Goal: Task Accomplishment & Management: Manage account settings

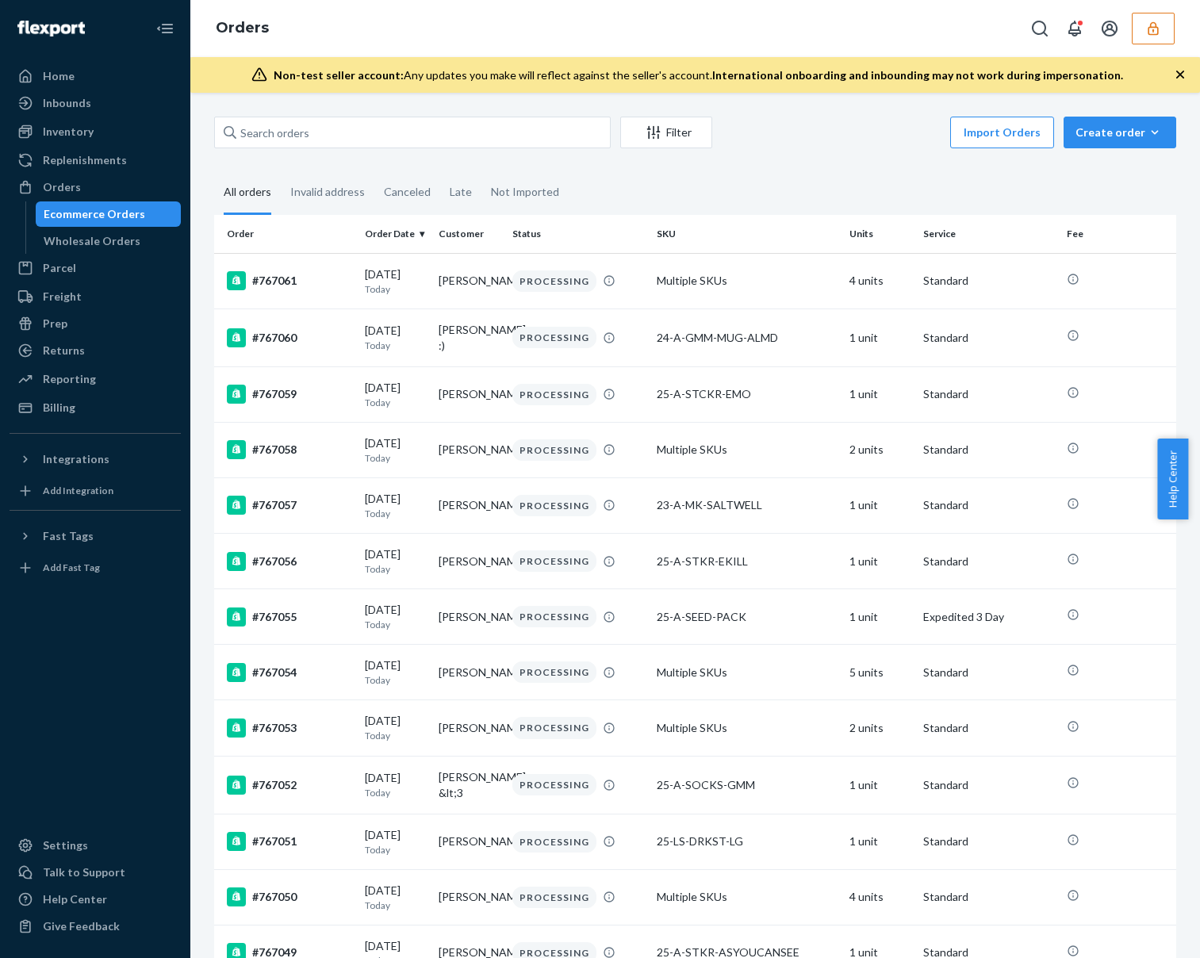
click at [1151, 22] on icon "button" at bounding box center [1154, 29] width 16 height 16
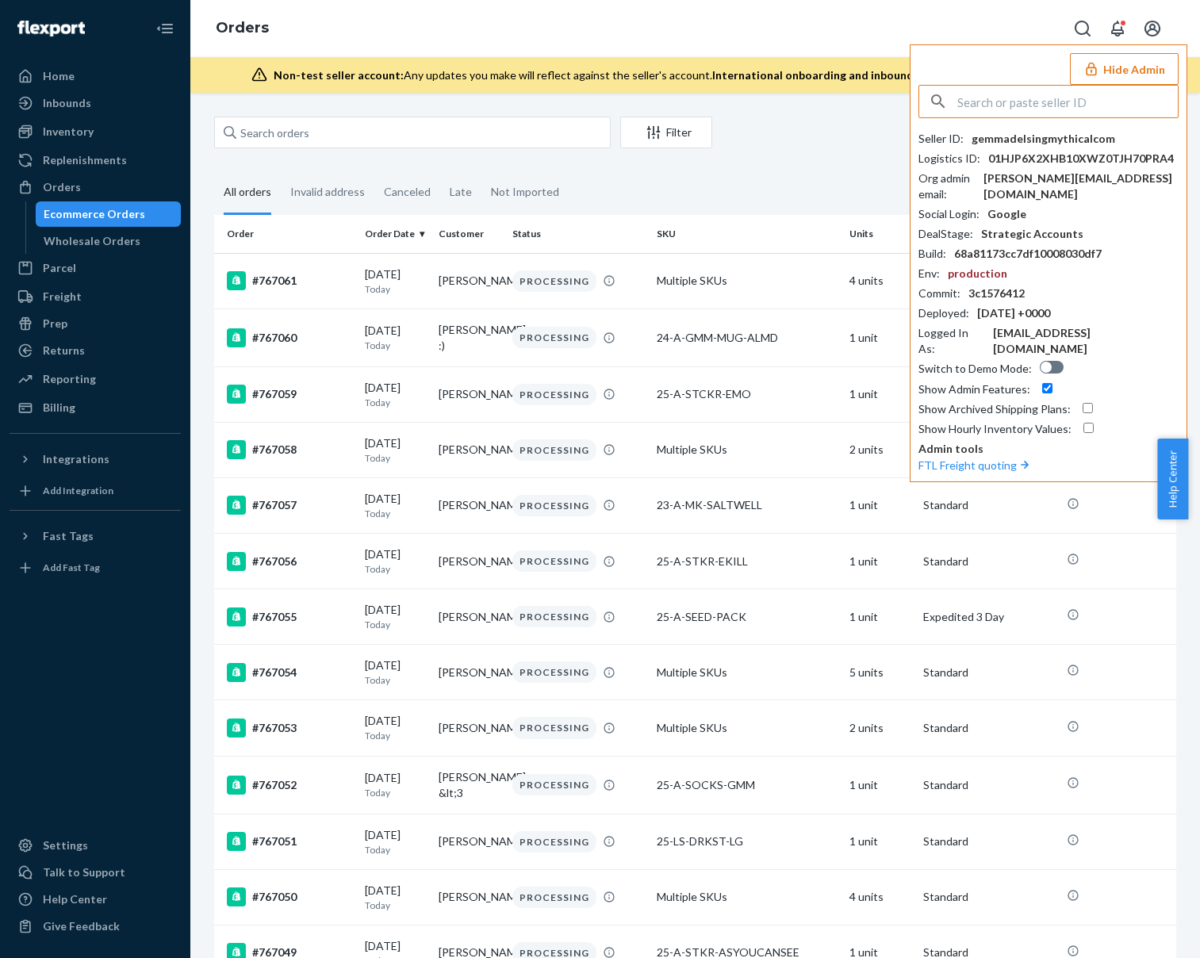
click at [1068, 113] on input "text" at bounding box center [1068, 102] width 221 height 32
paste input "shanebuchanmeundiescom"
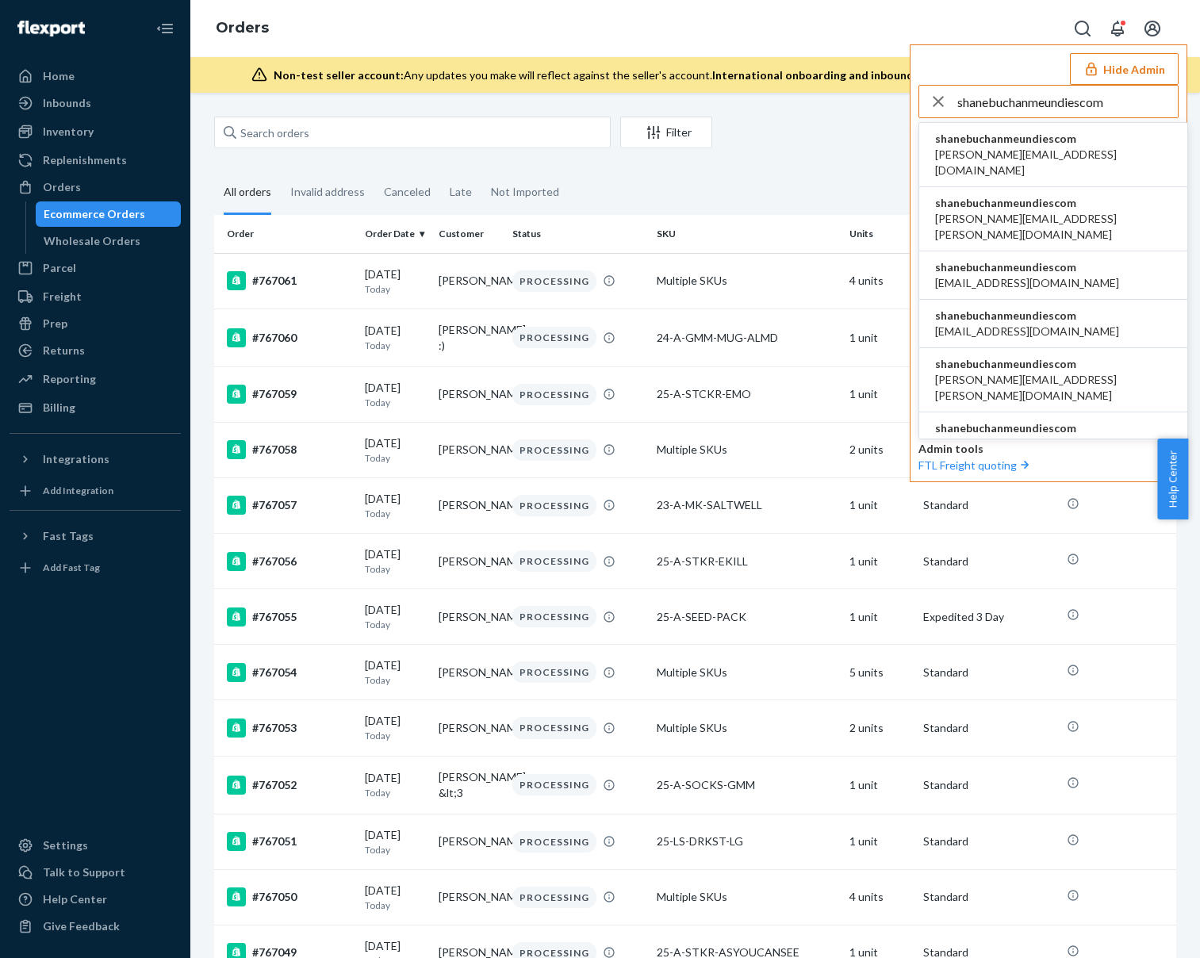
type input "shanebuchanmeundiescom"
click at [997, 140] on span "shanebuchanmeundiescom" at bounding box center [1053, 139] width 236 height 16
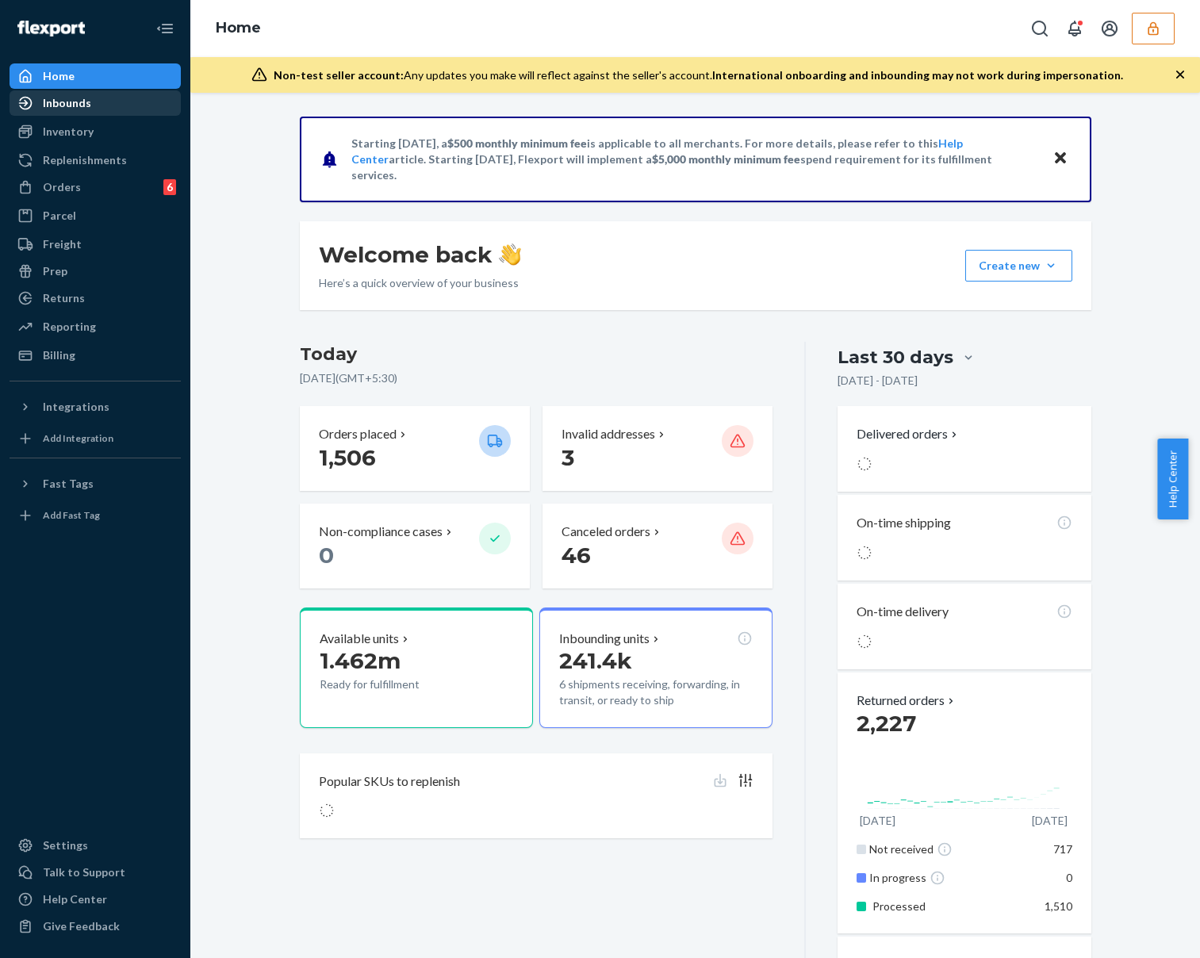
click at [52, 99] on div "Inbounds" at bounding box center [67, 103] width 48 height 16
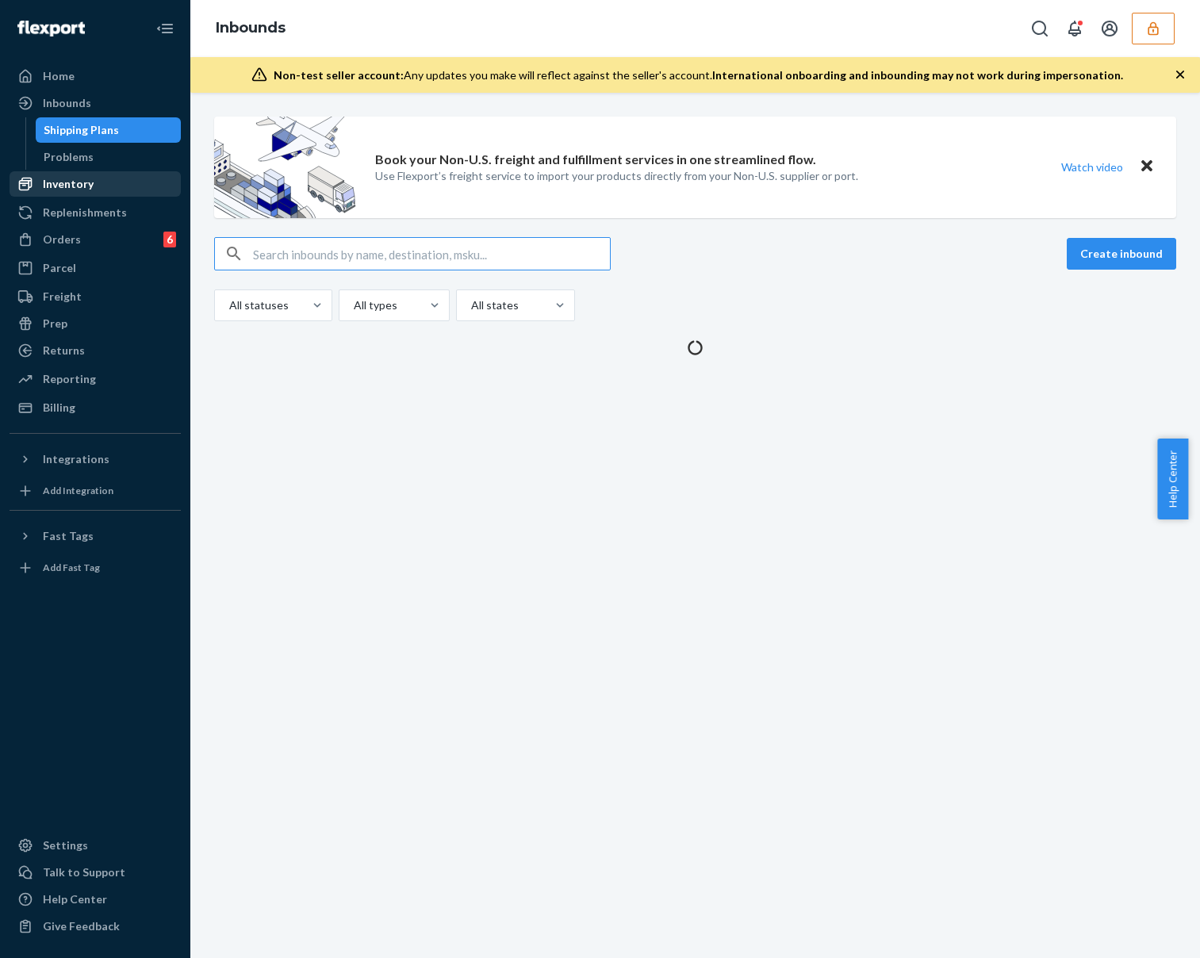
click at [80, 181] on div "Inventory" at bounding box center [68, 184] width 51 height 16
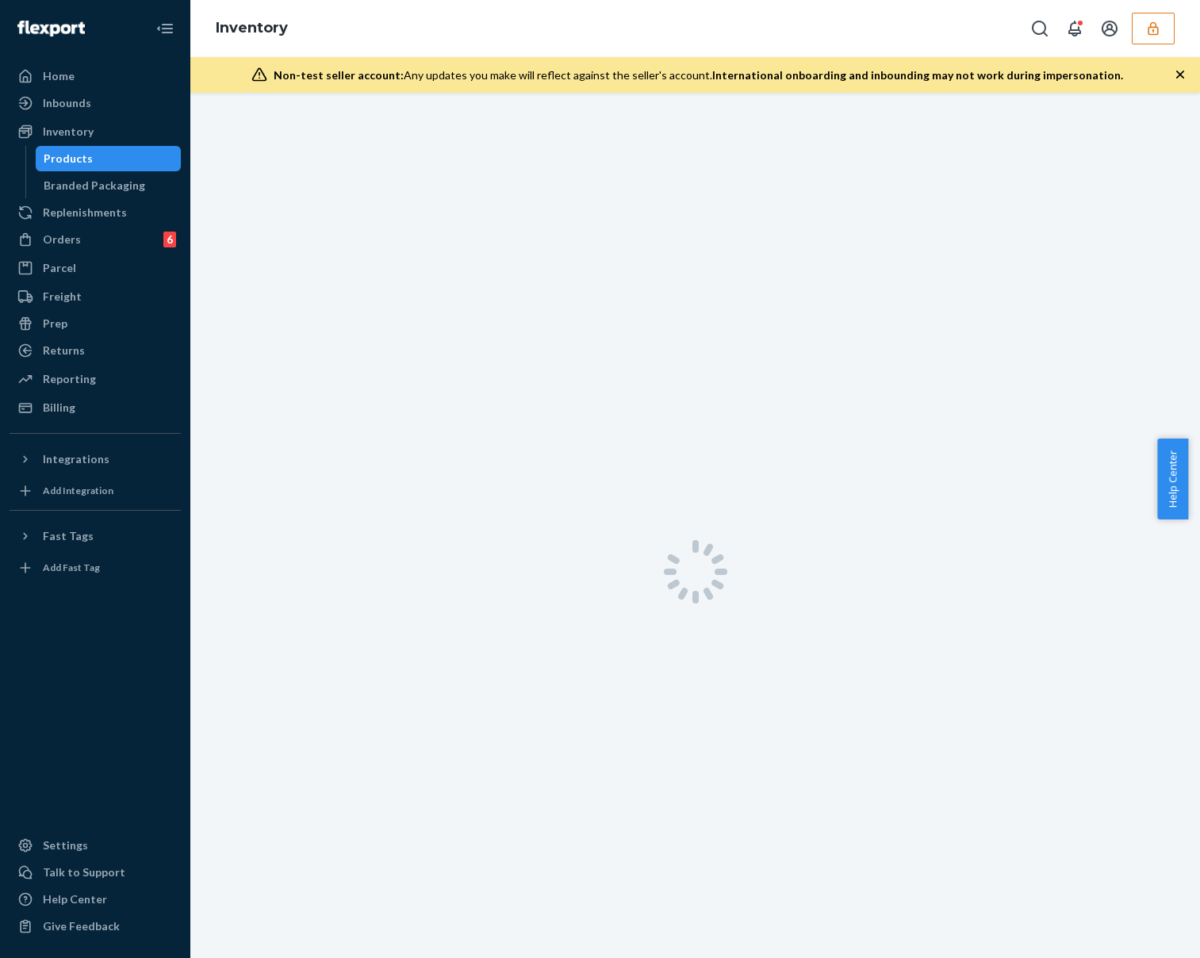
click at [102, 159] on div "Products" at bounding box center [108, 159] width 143 height 22
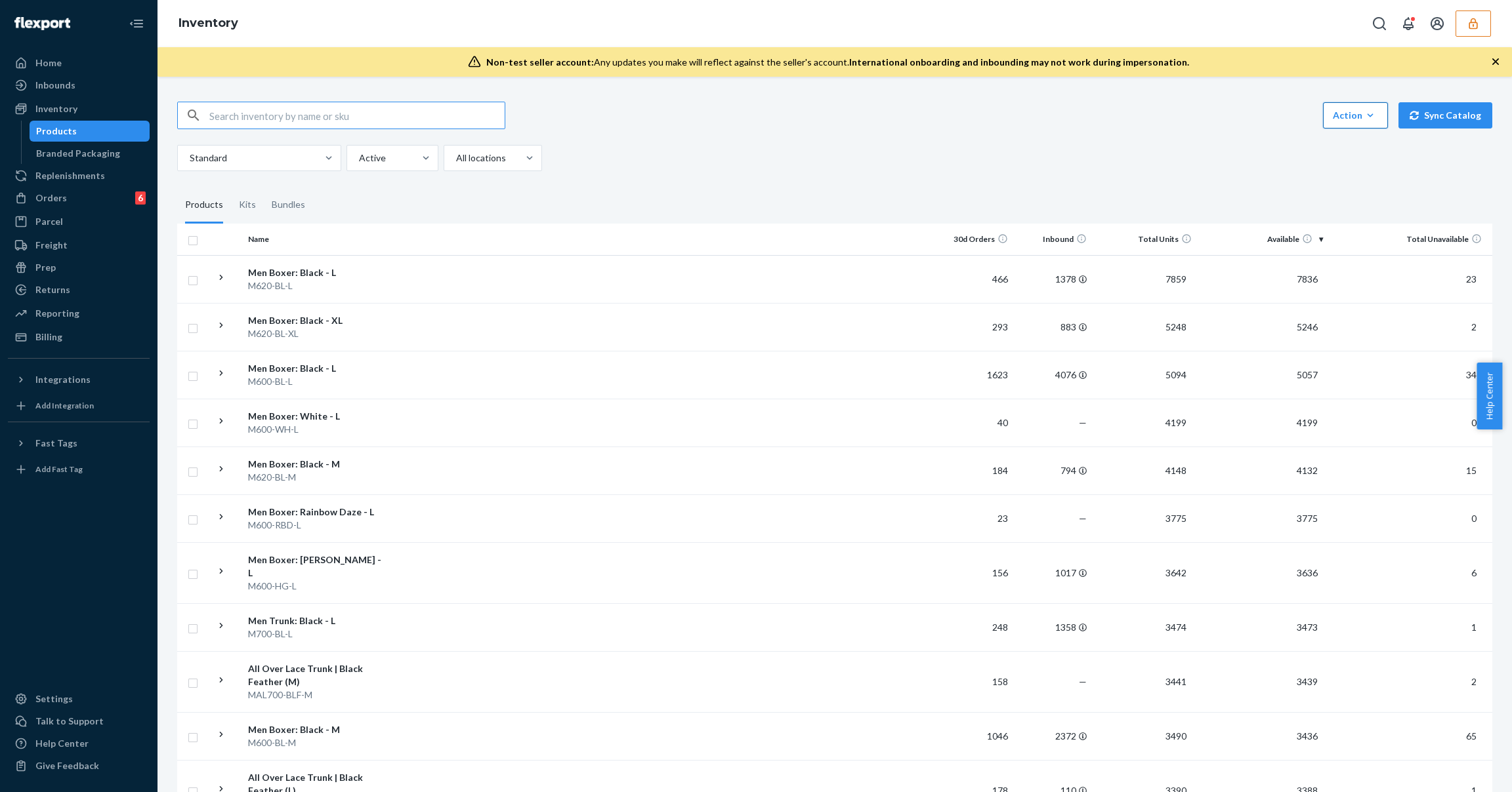
click at [993, 119] on button "Action Create product Create kit or bundle Bulk create products Bulk update pro…" at bounding box center [1356, 116] width 65 height 26
click at [993, 229] on span "Bulk update products" at bounding box center [1408, 231] width 143 height 9
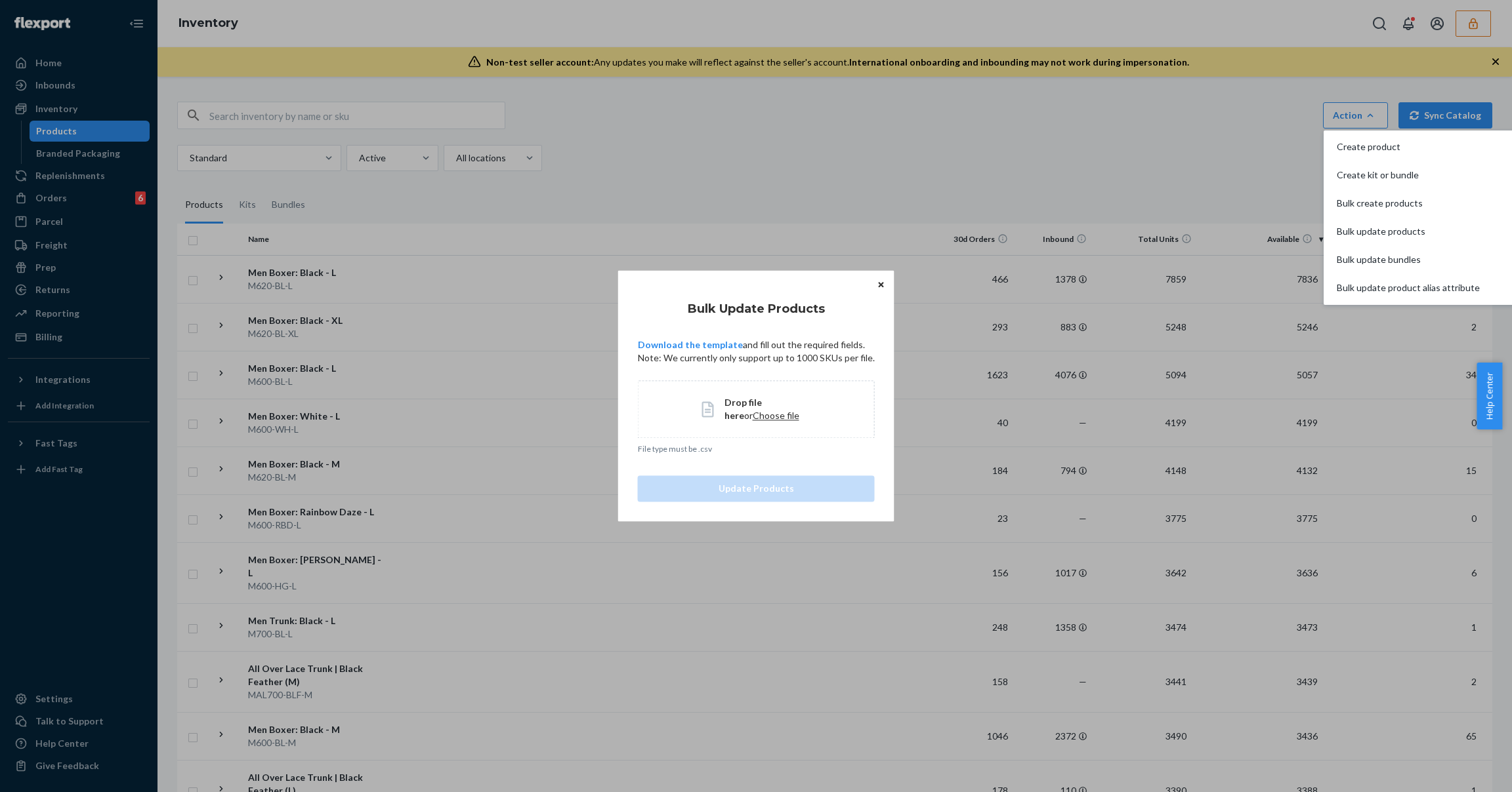
click at [753, 411] on span "Choose file" at bounding box center [776, 415] width 46 height 11
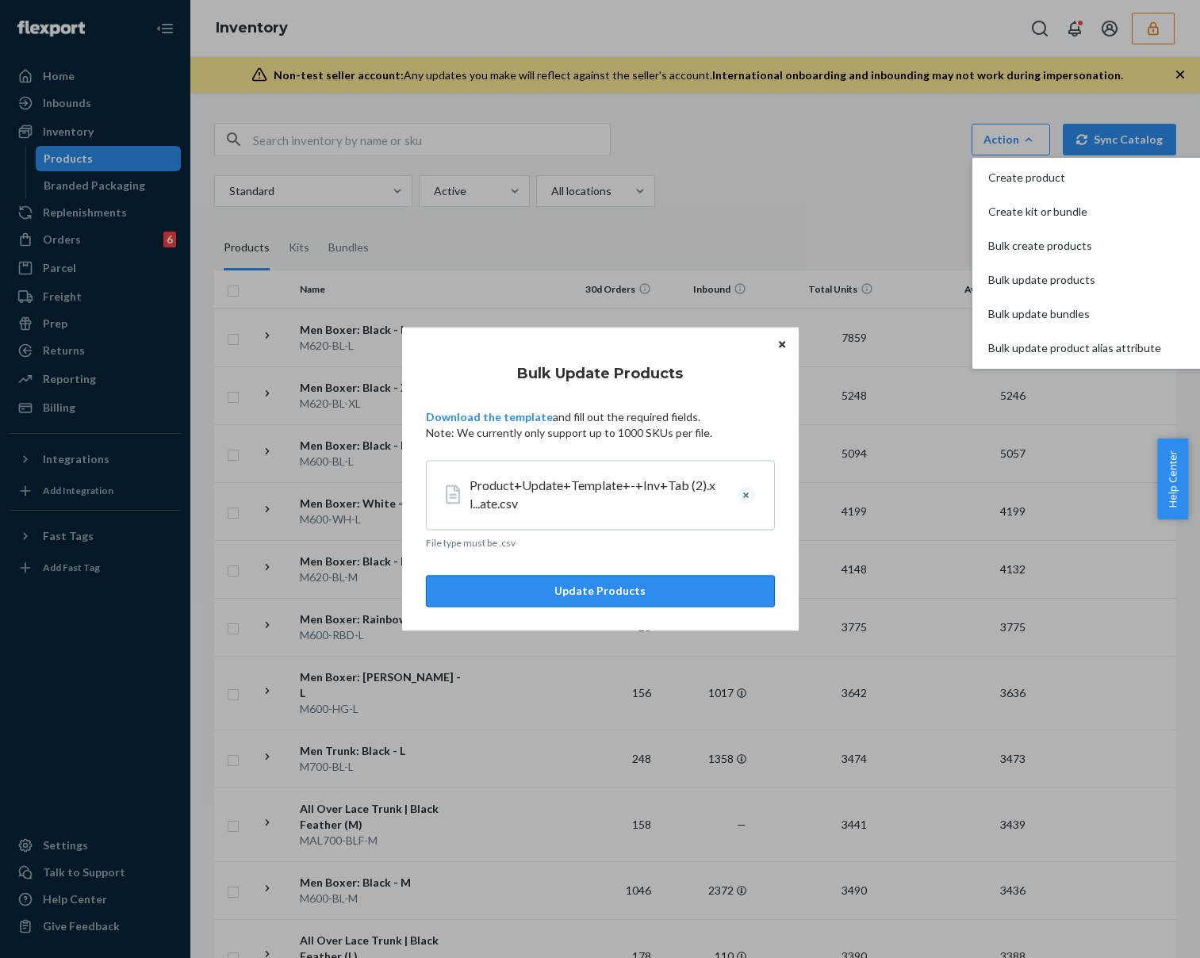
click at [653, 582] on button "Update Products" at bounding box center [600, 592] width 349 height 32
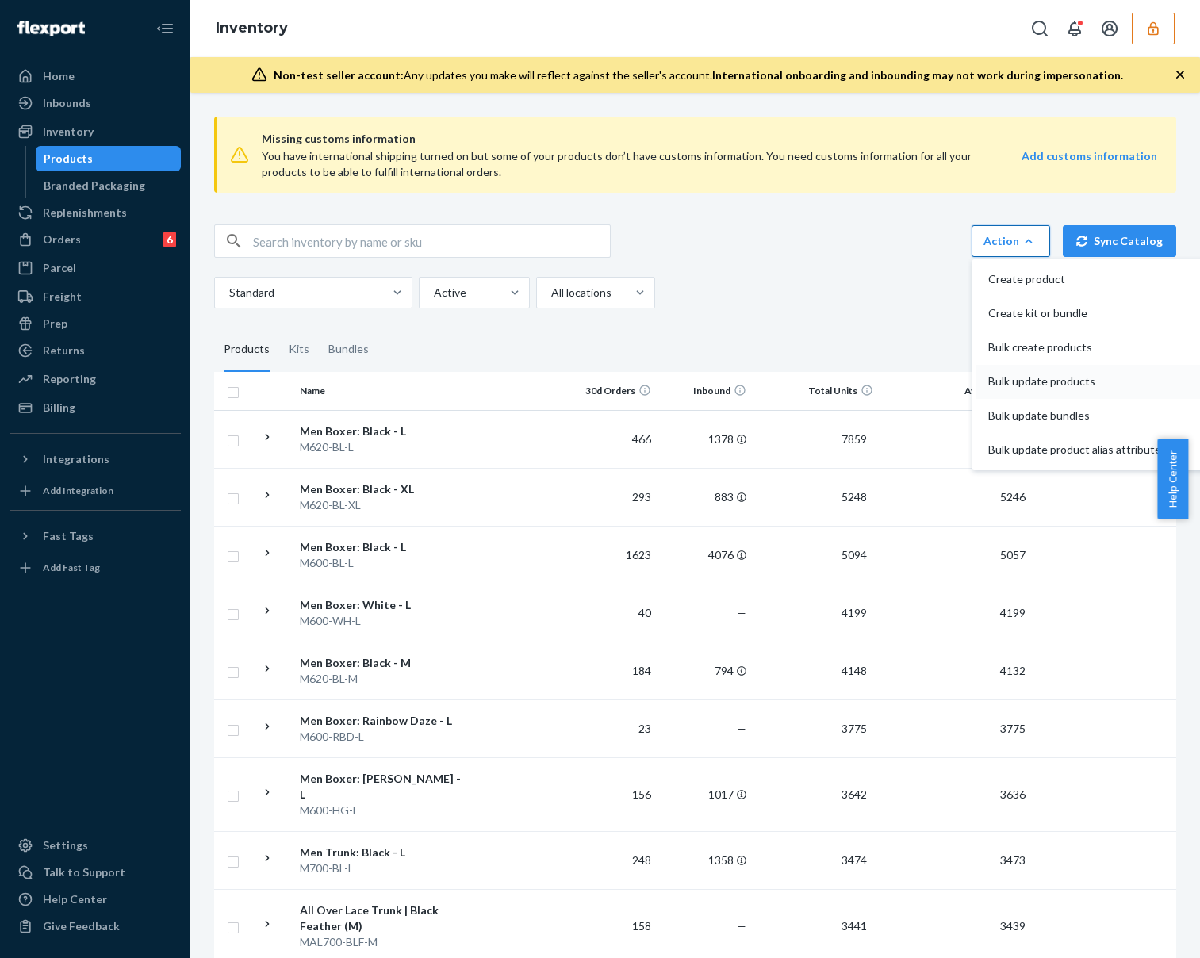
click at [1037, 382] on span "Bulk update products" at bounding box center [1075, 381] width 173 height 11
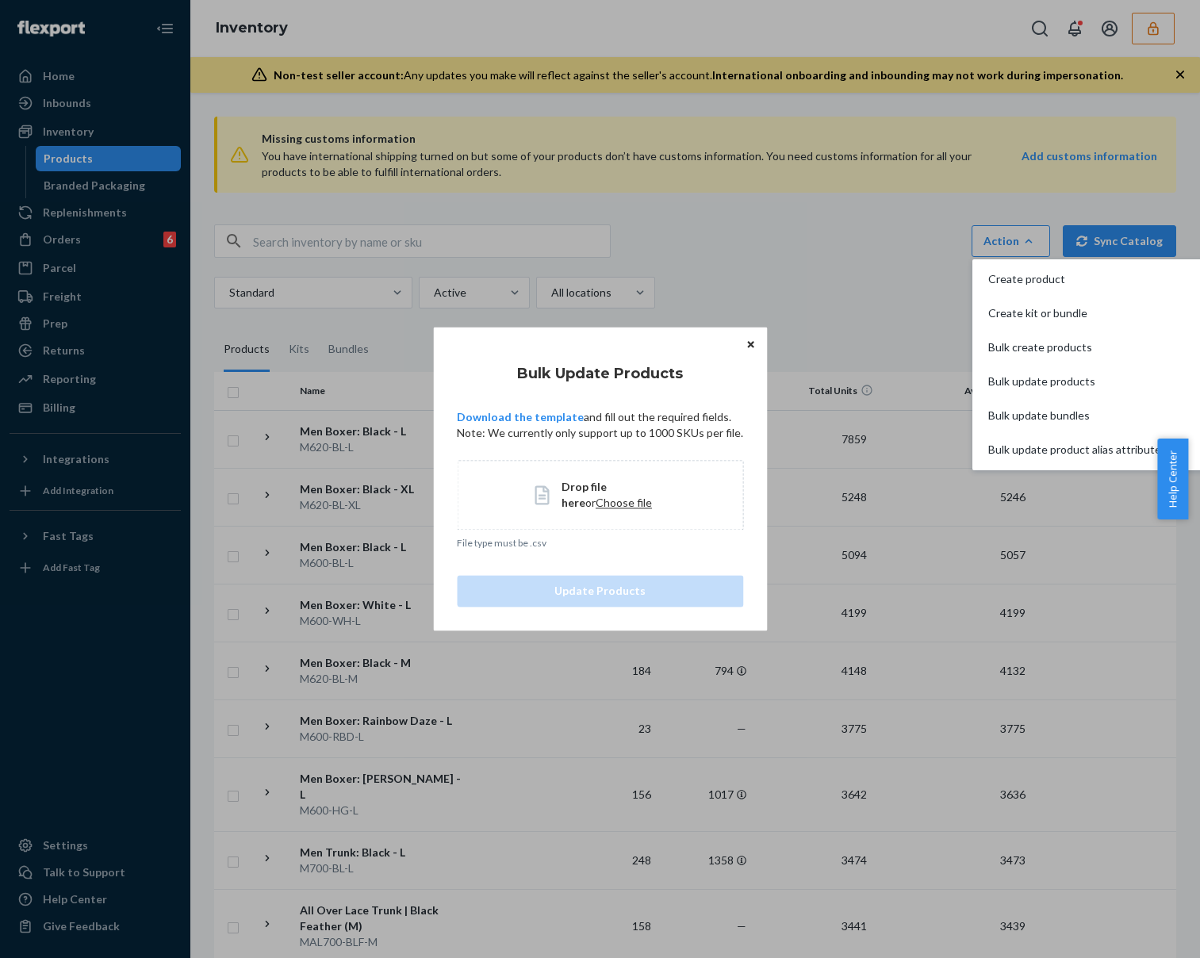
click at [651, 432] on p "Download the template and fill out the required fields. Note: We currently only…" at bounding box center [600, 425] width 286 height 32
click at [1043, 386] on span "Bulk update products" at bounding box center [1075, 381] width 173 height 11
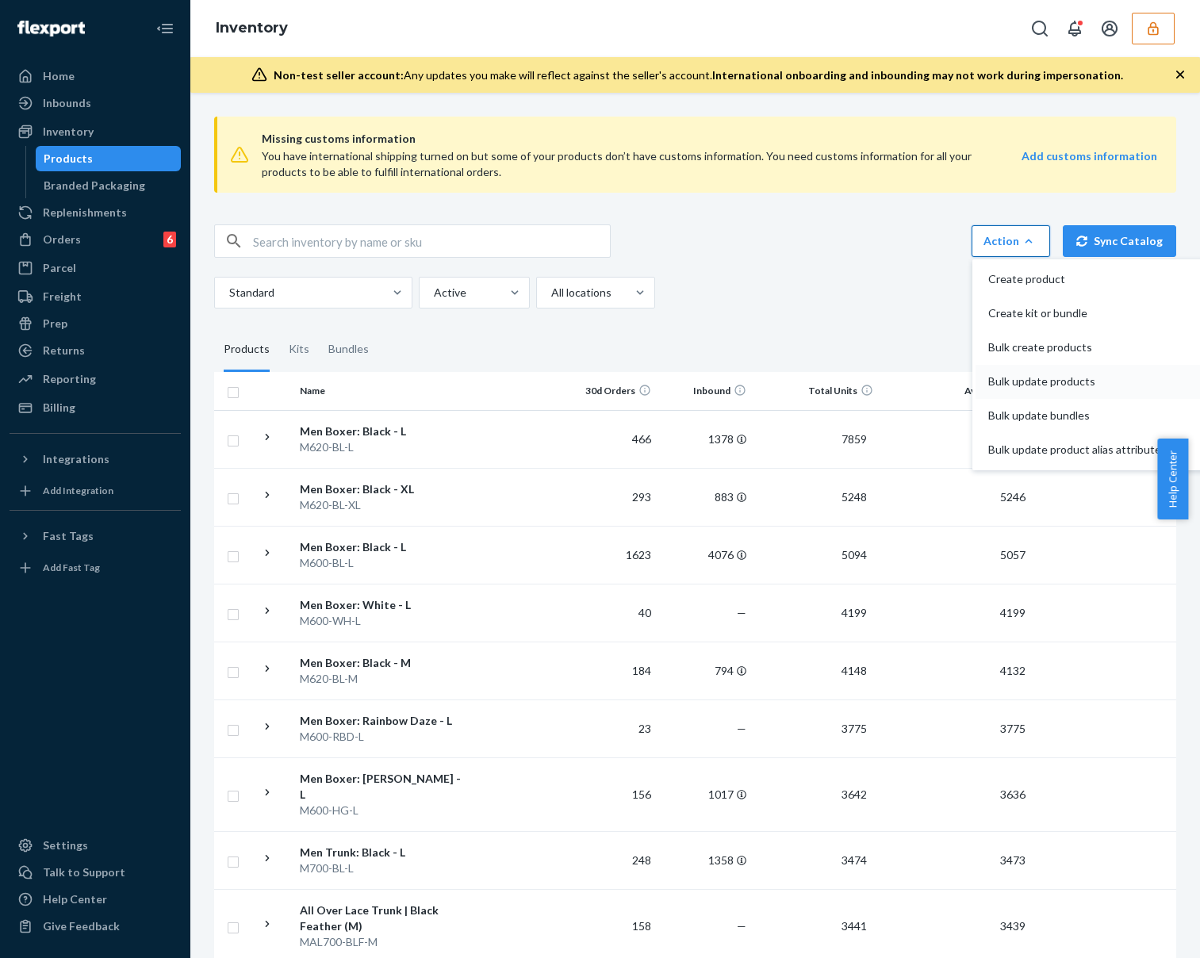
click at [1043, 386] on span "Bulk update products" at bounding box center [1075, 381] width 173 height 11
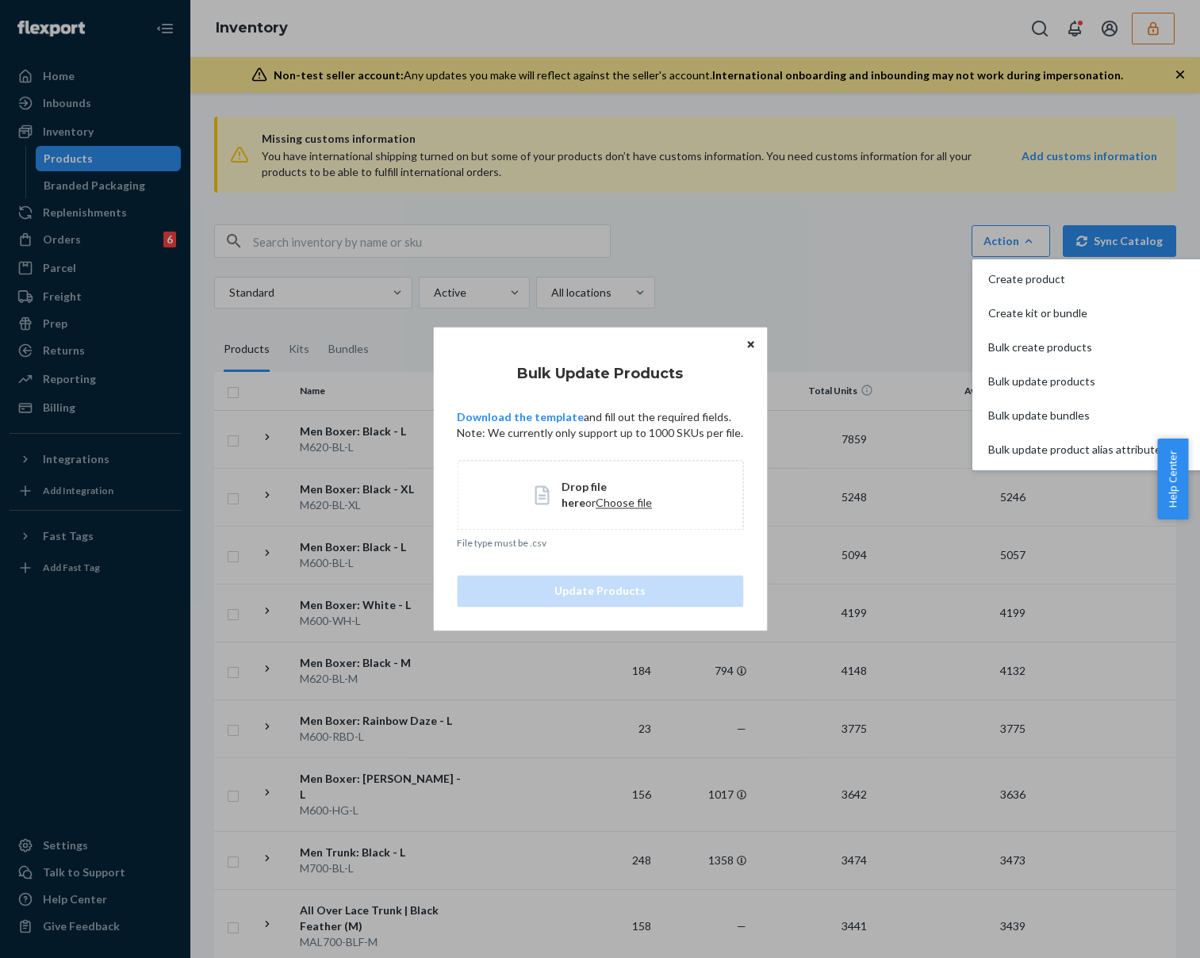
click at [604, 506] on span "Choose file" at bounding box center [624, 502] width 56 height 13
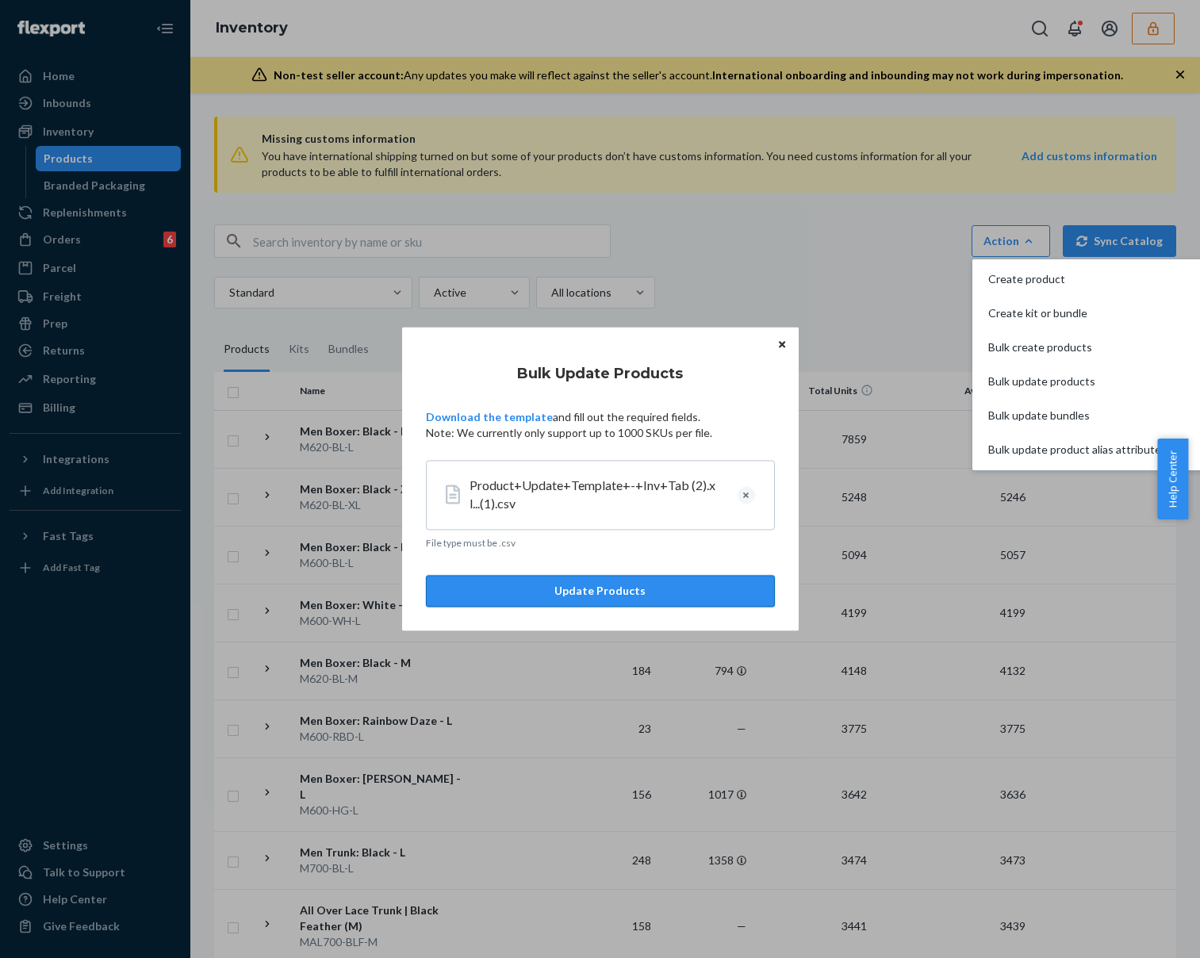
click at [671, 596] on button "Update Products" at bounding box center [600, 592] width 349 height 32
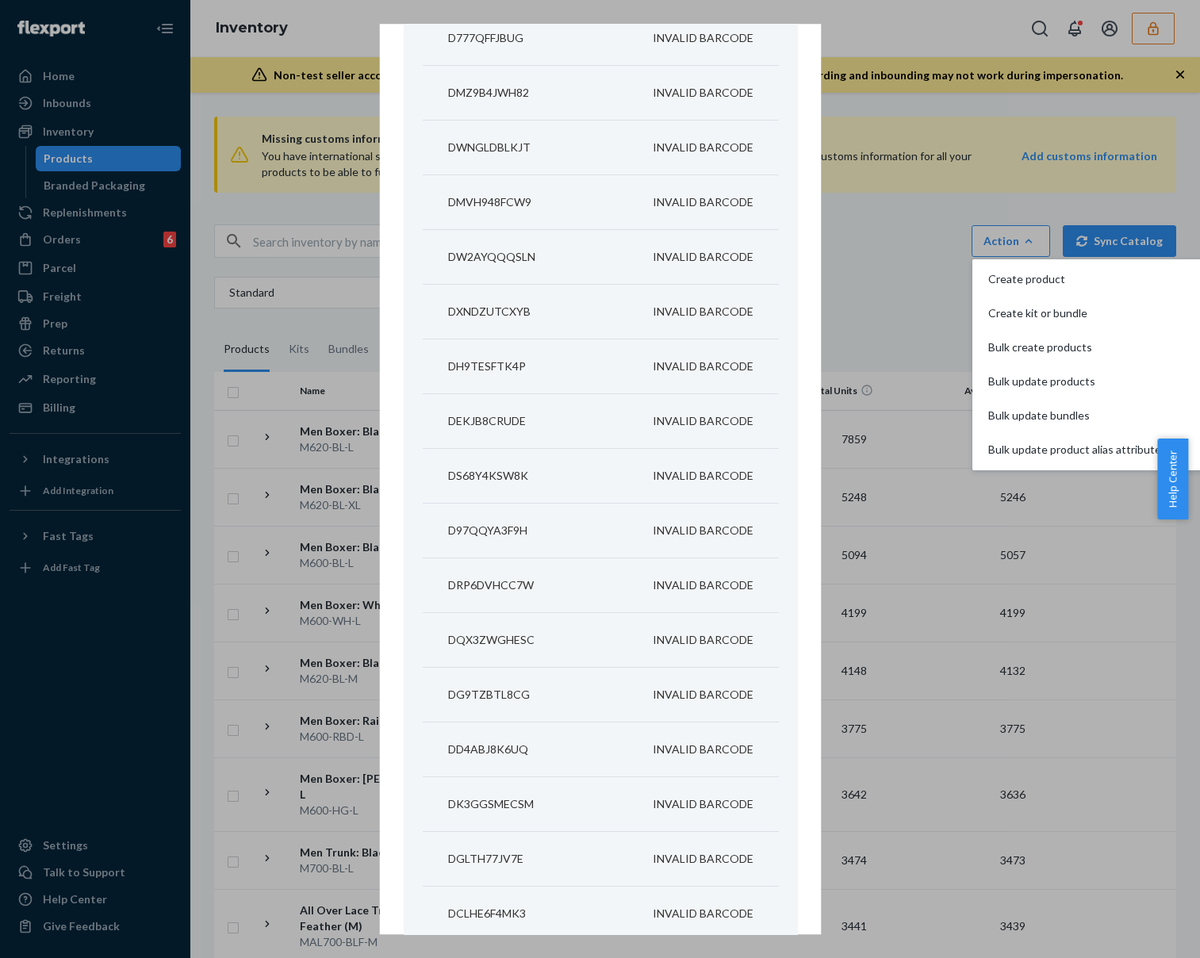
scroll to position [19389, 0]
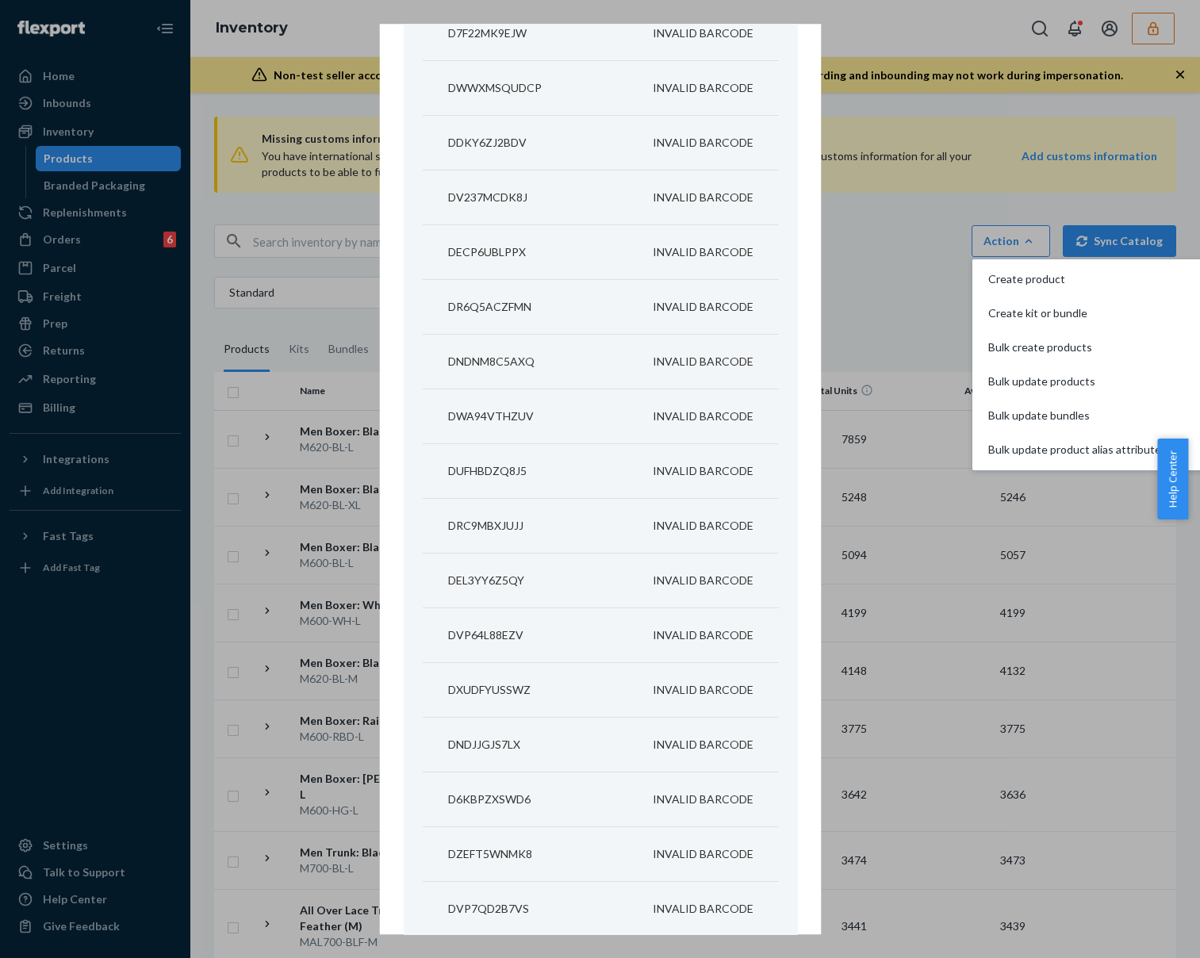
click at [879, 175] on div "Showing Errored Products DSKU MSKU ERROR DLELN335XXR INVALID BARCODE DMJK6ZNSND…" at bounding box center [600, 479] width 1200 height 958
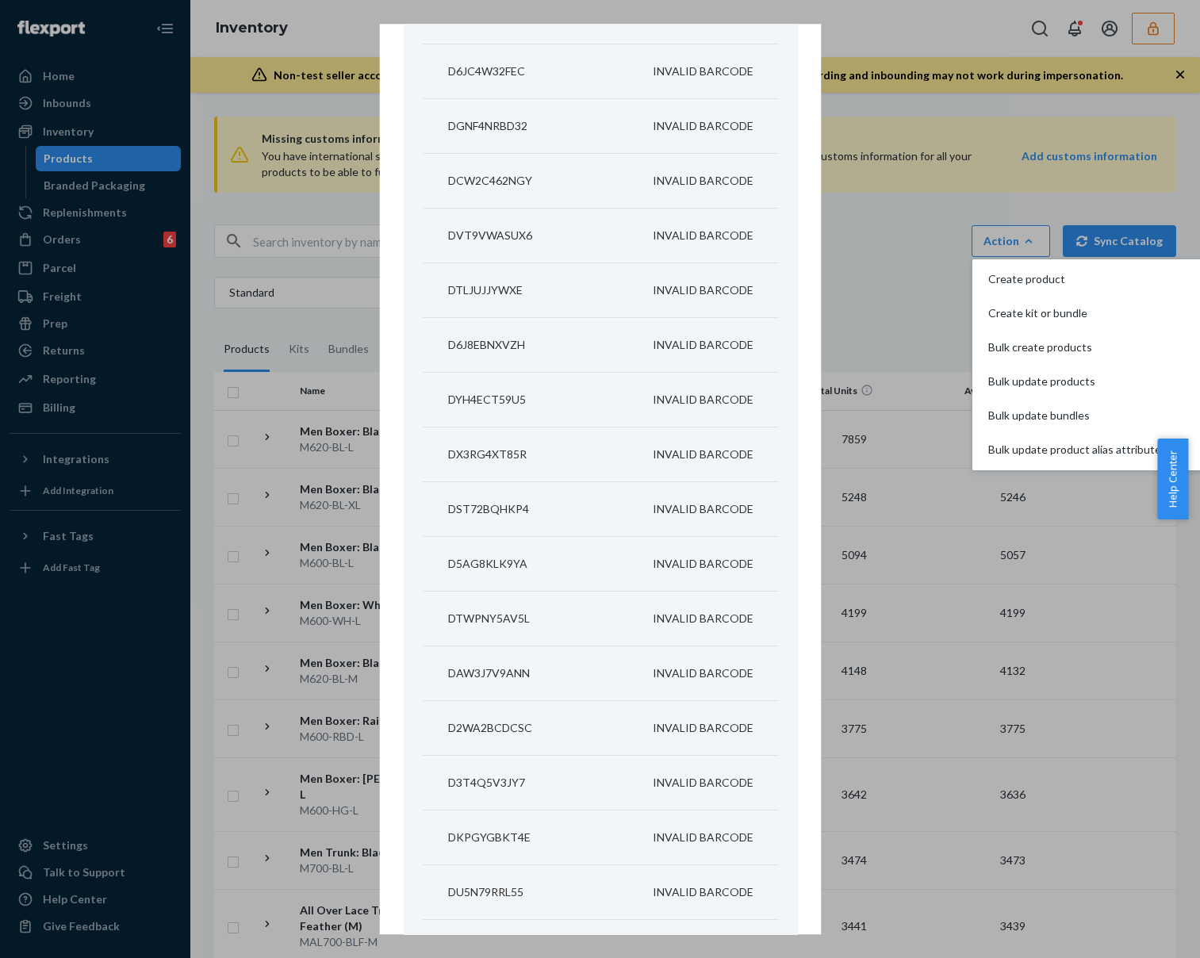
scroll to position [0, 0]
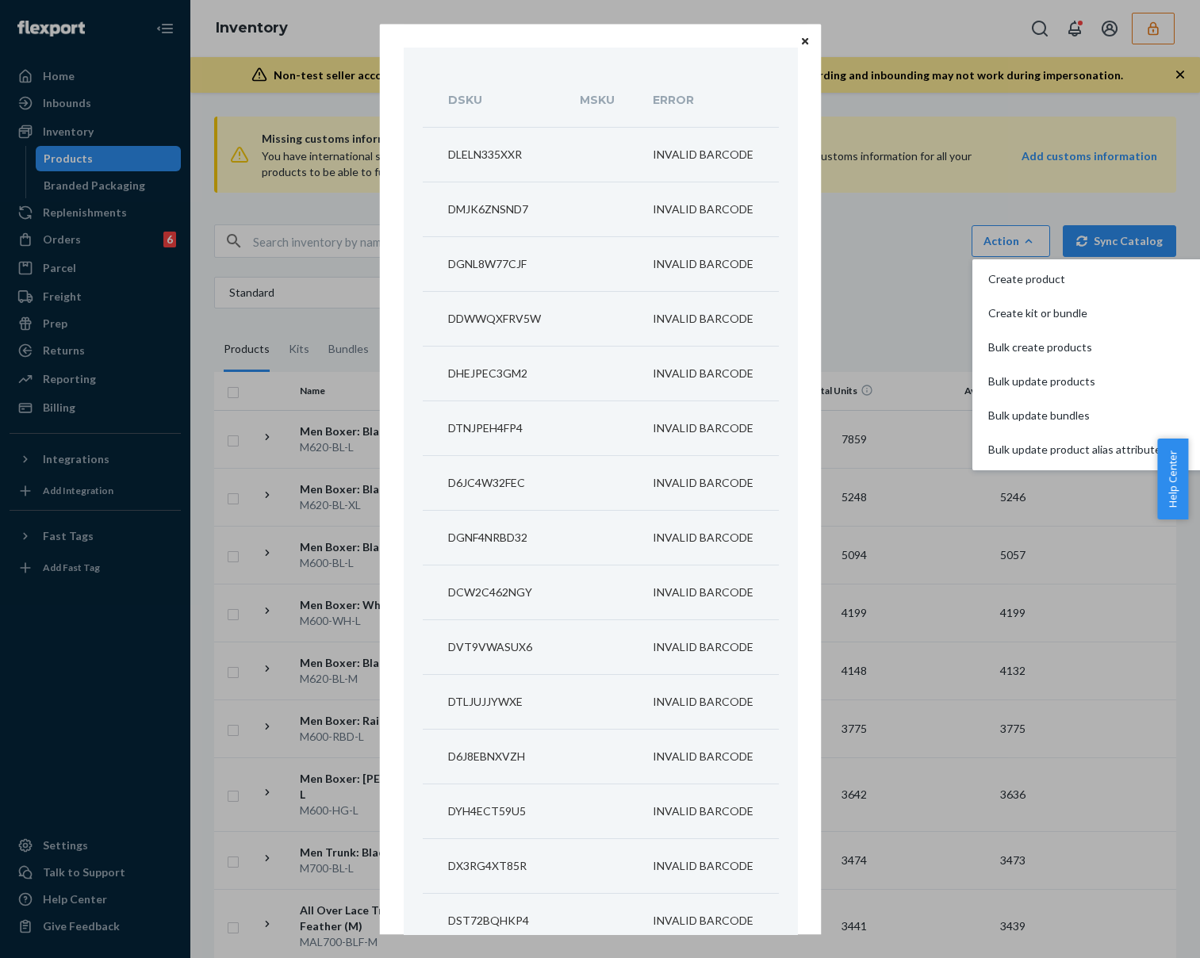
click at [797, 42] on button "Close" at bounding box center [805, 40] width 16 height 17
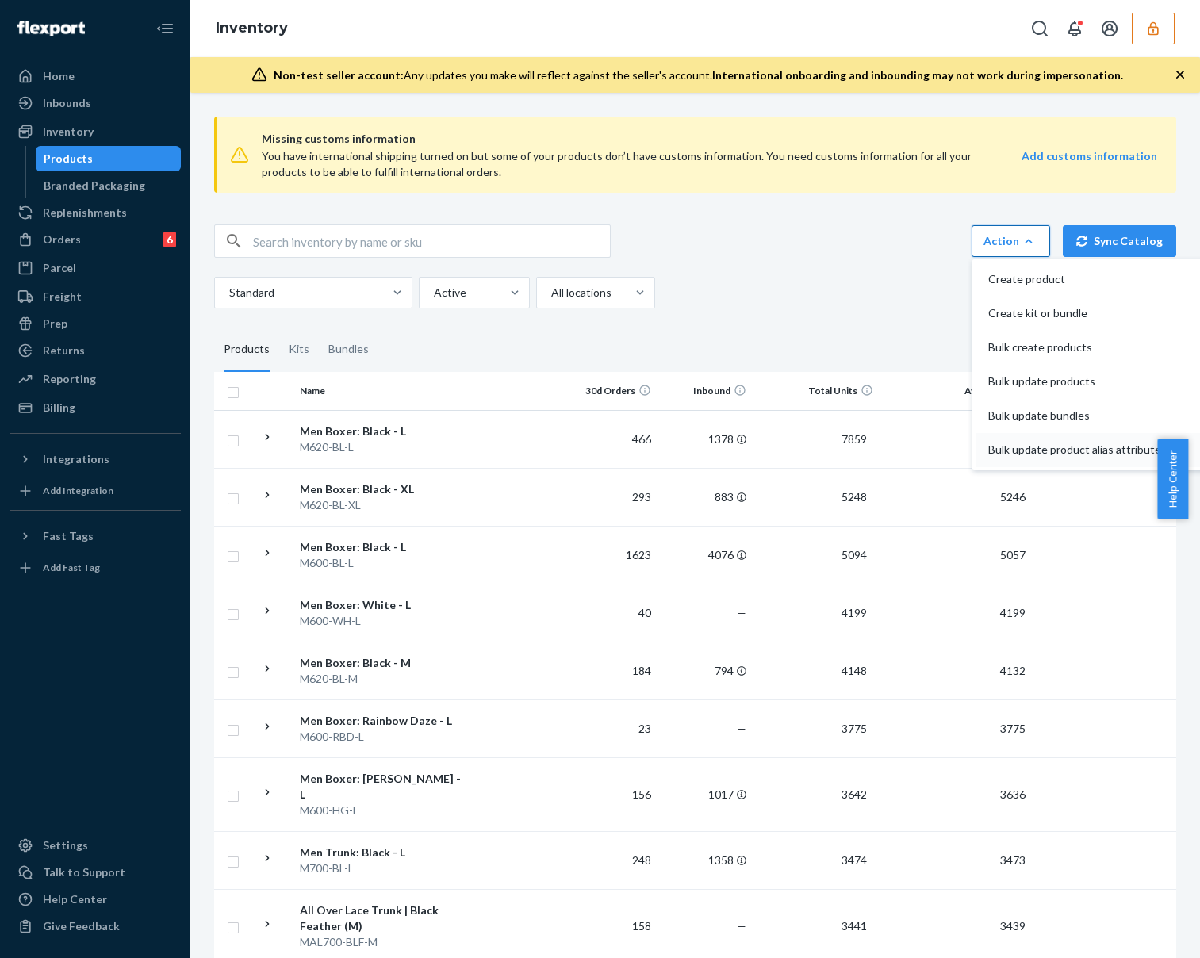
click at [993, 451] on span "Bulk update product alias attribute" at bounding box center [1075, 449] width 173 height 11
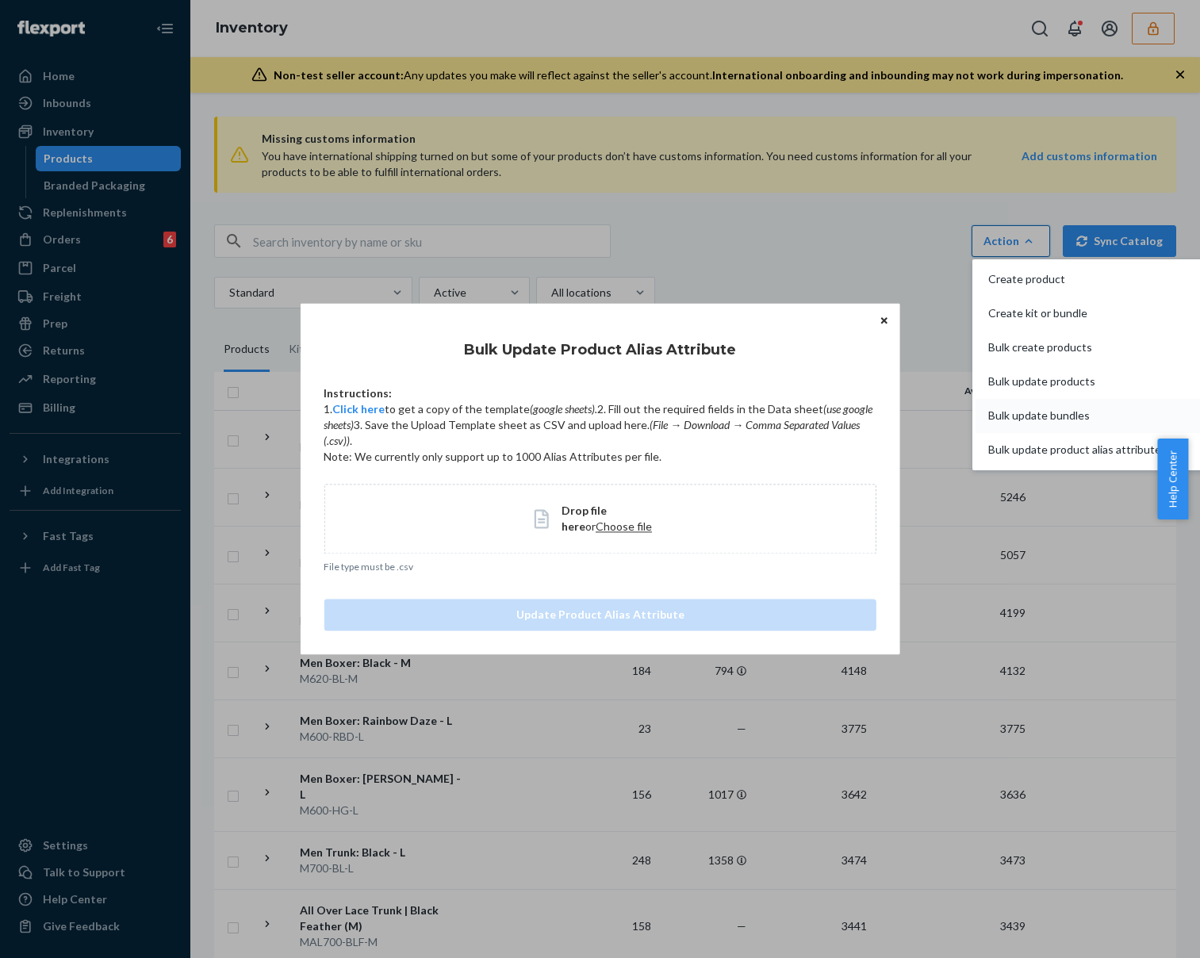
drag, startPoint x: 993, startPoint y: 451, endPoint x: 1001, endPoint y: 429, distance: 23.6
click at [993, 451] on span "Bulk update product alias attribute" at bounding box center [1075, 449] width 173 height 11
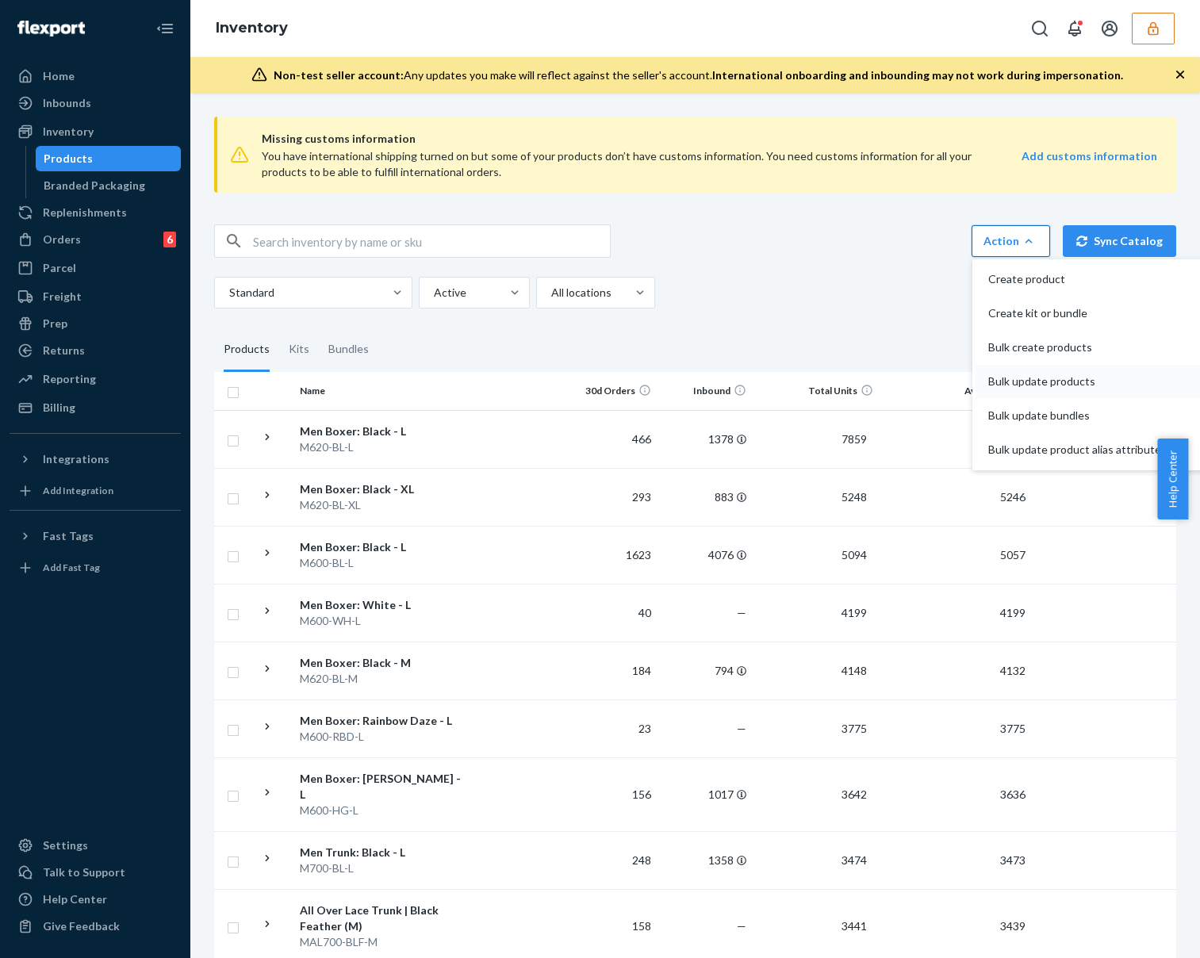
click at [1016, 390] on button "Bulk update products" at bounding box center [1089, 382] width 227 height 34
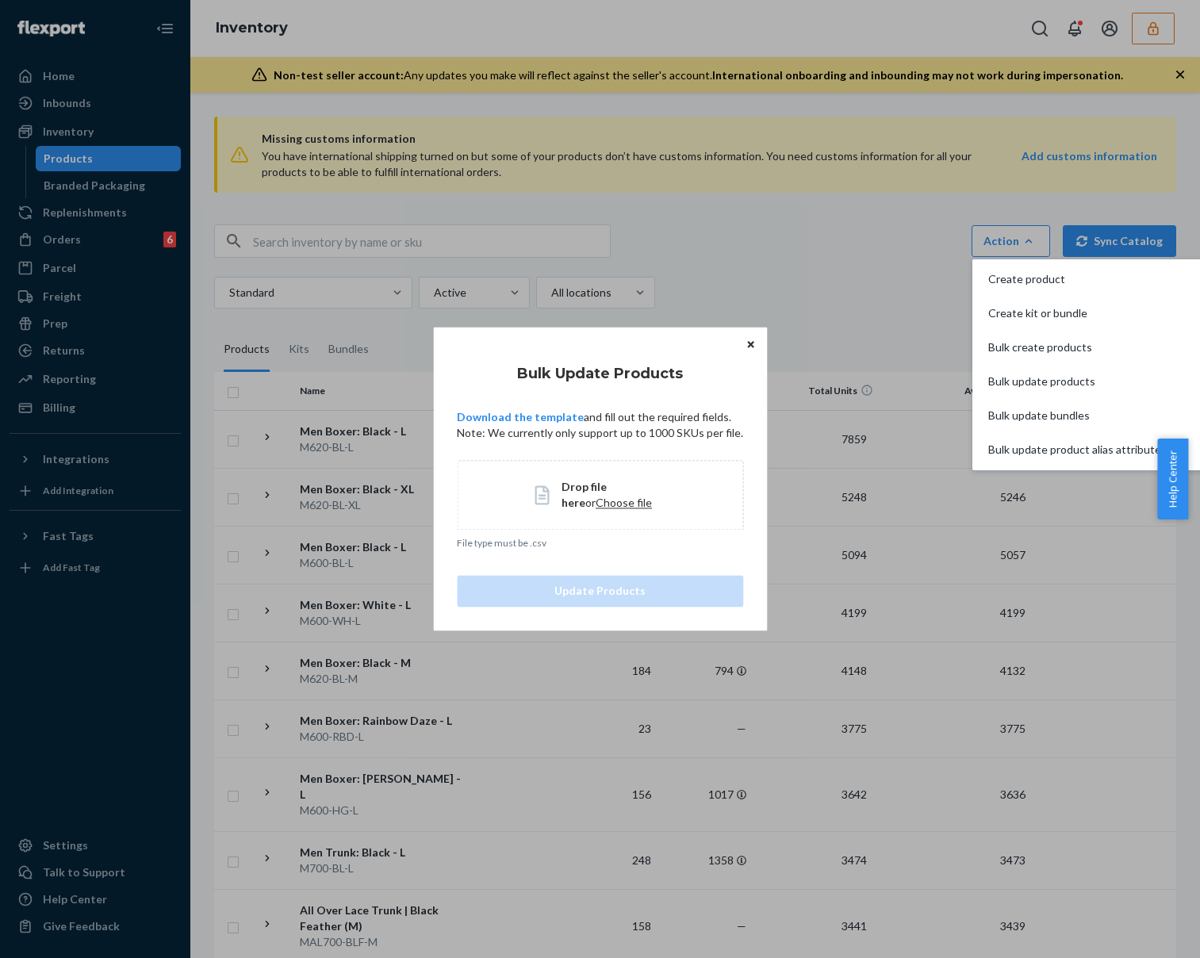
click at [615, 505] on span "Choose file" at bounding box center [624, 502] width 56 height 13
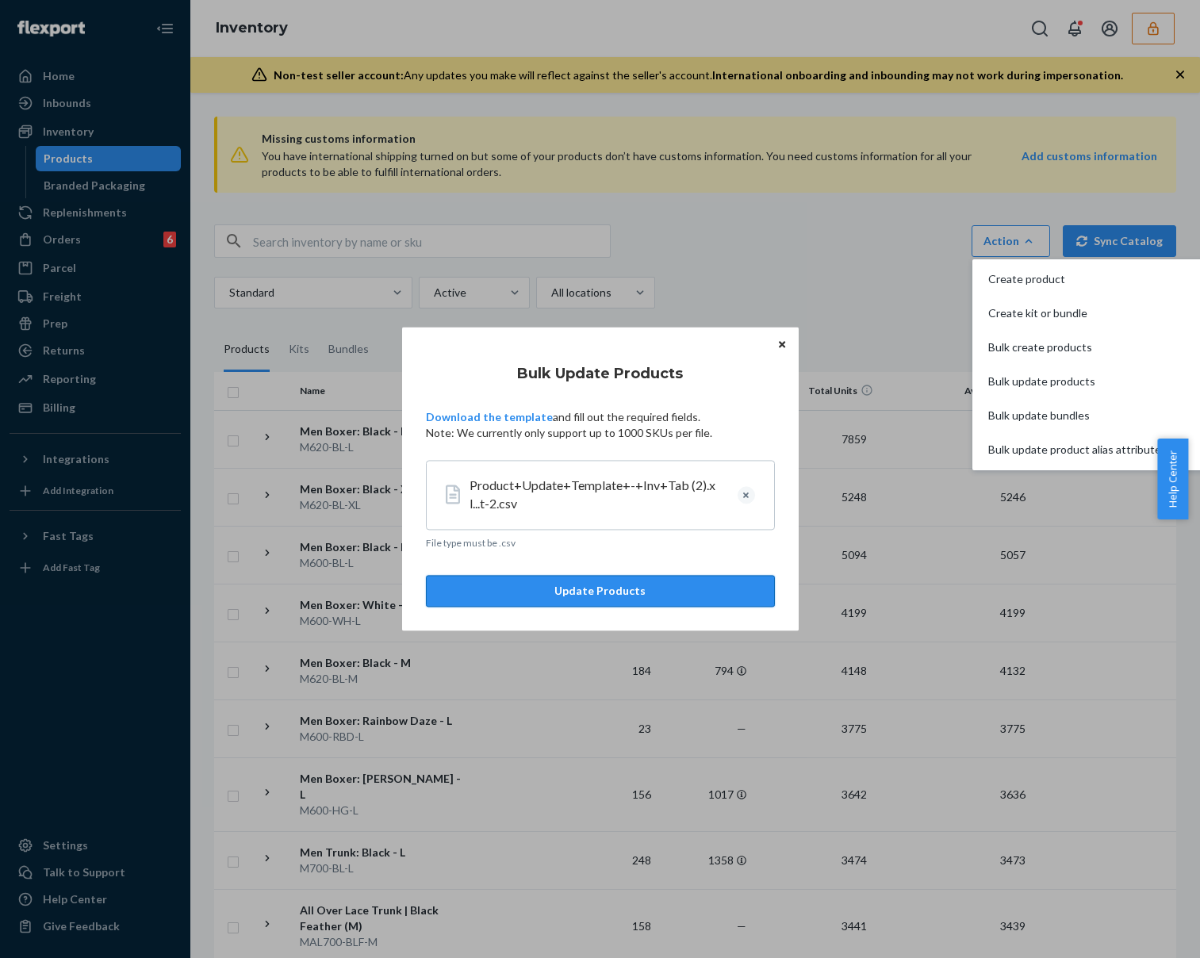
click at [643, 586] on button "Update Products" at bounding box center [600, 592] width 349 height 32
